Goal: Find specific page/section: Find specific page/section

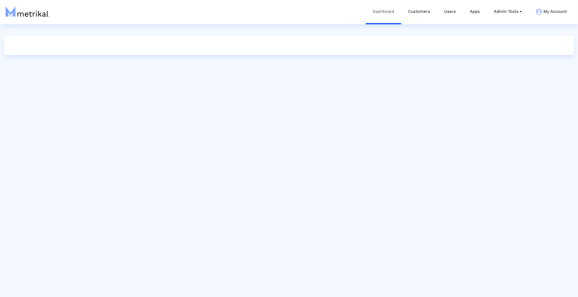
click at [398, 13] on link "Dashboard" at bounding box center [383, 11] width 35 height 23
click at [411, 13] on link "Customers" at bounding box center [419, 11] width 36 height 23
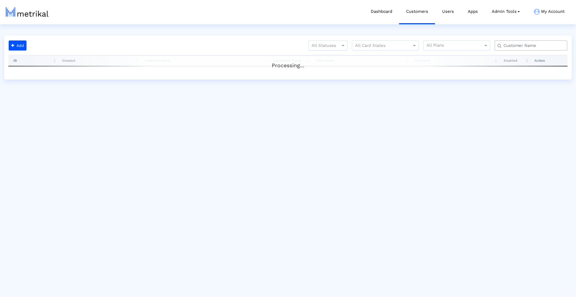
click at [321, 44] on div at bounding box center [328, 45] width 39 height 7
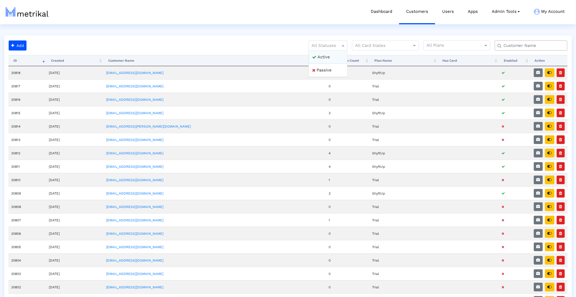
click at [322, 53] on div "Active" at bounding box center [328, 57] width 39 height 13
click at [149, 73] on link "[EMAIL_ADDRESS][DOMAIN_NAME]" at bounding box center [134, 73] width 57 height 4
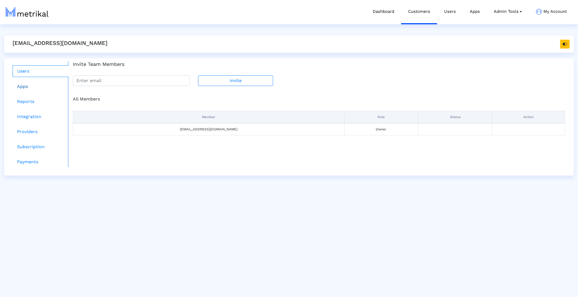
click at [65, 88] on link "Apps" at bounding box center [41, 86] width 56 height 11
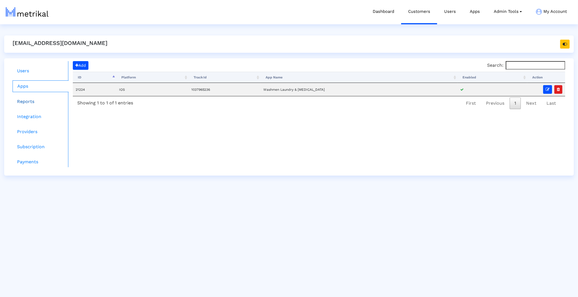
click at [39, 102] on link "Reports" at bounding box center [41, 101] width 56 height 11
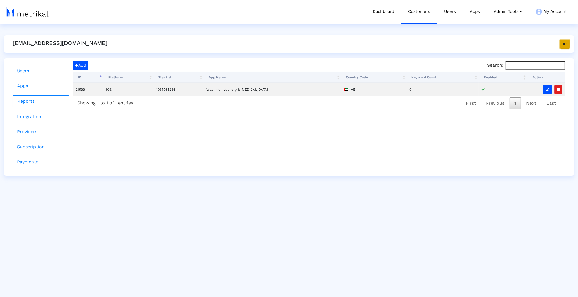
click at [567, 41] on button "button" at bounding box center [564, 44] width 9 height 9
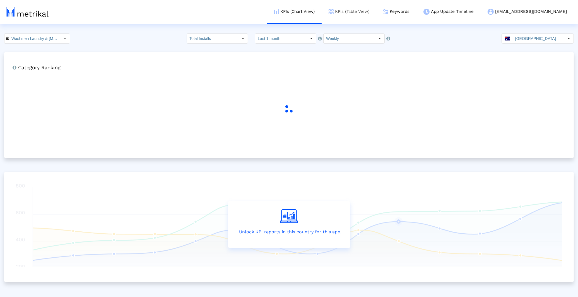
click at [373, 16] on link "KPIs (Table View)" at bounding box center [349, 11] width 55 height 23
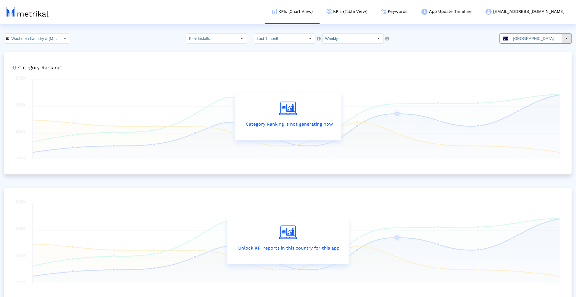
click at [522, 40] on input "[GEOGRAPHIC_DATA]" at bounding box center [536, 38] width 51 height 9
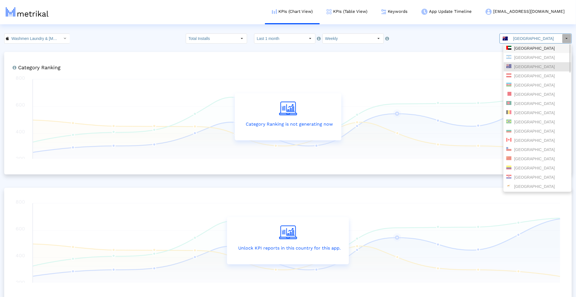
click at [528, 50] on div "[GEOGRAPHIC_DATA]" at bounding box center [538, 48] width 63 height 5
